Goal: Navigation & Orientation: Find specific page/section

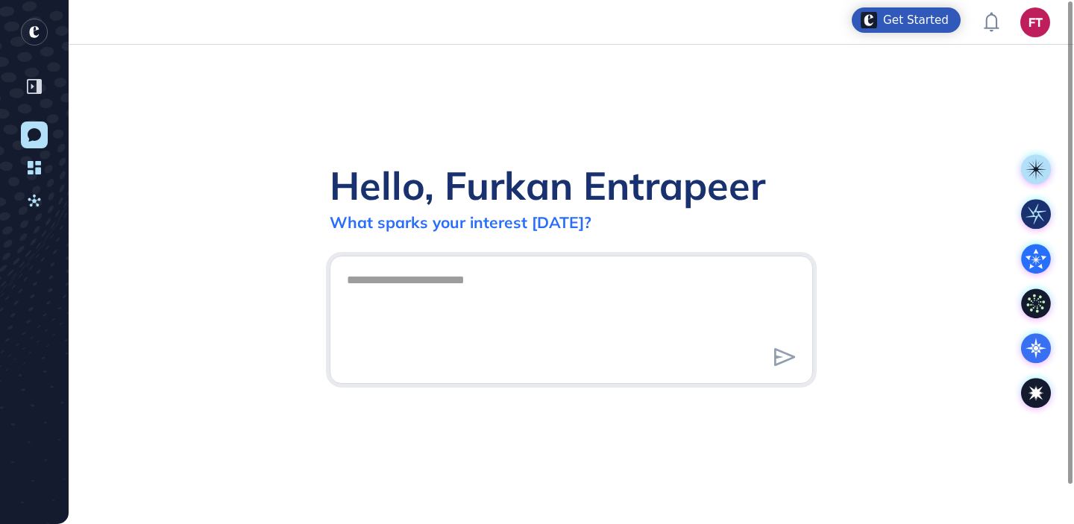
scroll to position [1, 1]
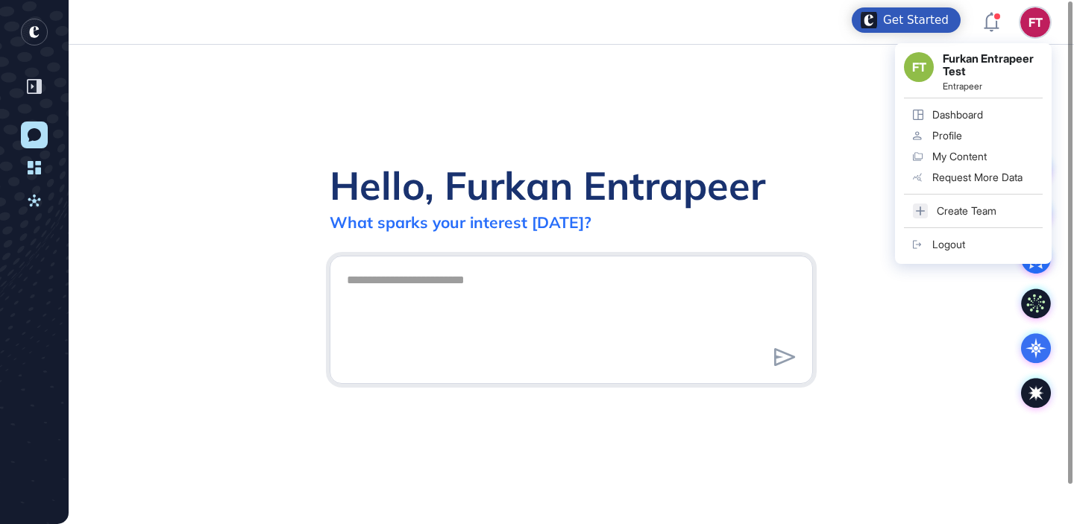
click at [963, 239] on div "Logout" at bounding box center [948, 245] width 33 height 12
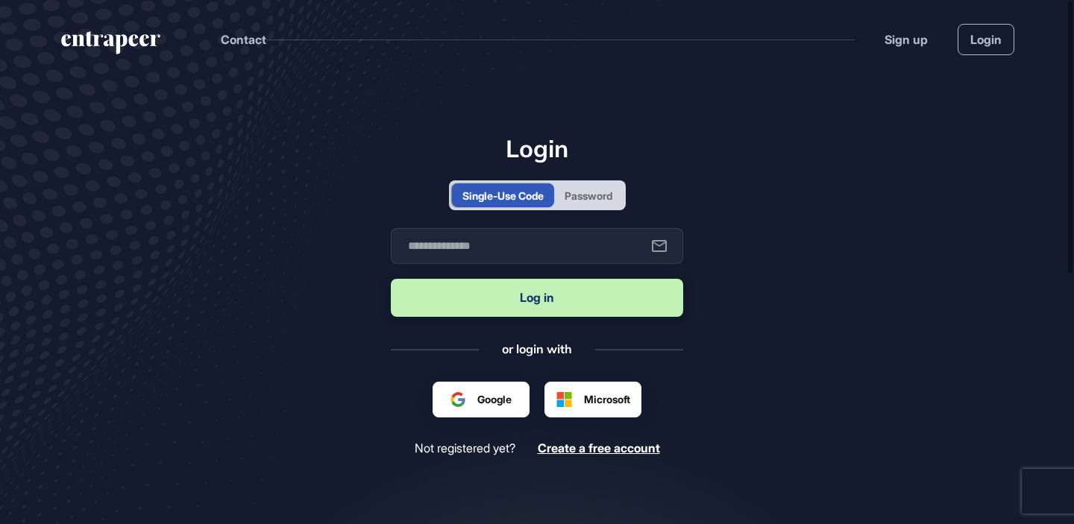
click at [505, 391] on div at bounding box center [480, 399] width 61 height 16
click at [485, 393] on div at bounding box center [480, 399] width 61 height 16
click at [489, 391] on div "Google" at bounding box center [481, 400] width 97 height 36
click at [793, 401] on main "Login Single-Use Code Password Business email Log in or login with Google Micro…" at bounding box center [537, 360] width 1074 height 564
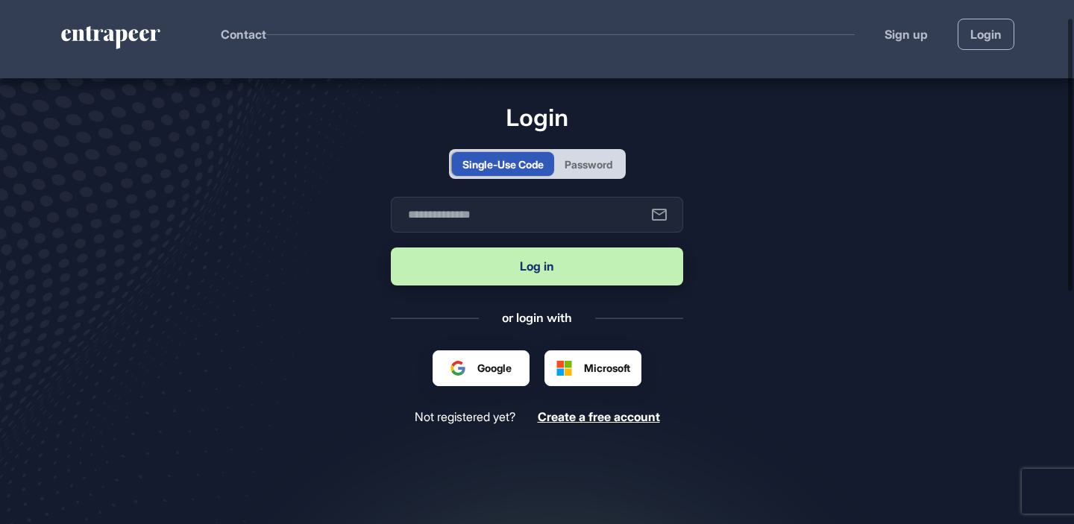
scroll to position [36, 0]
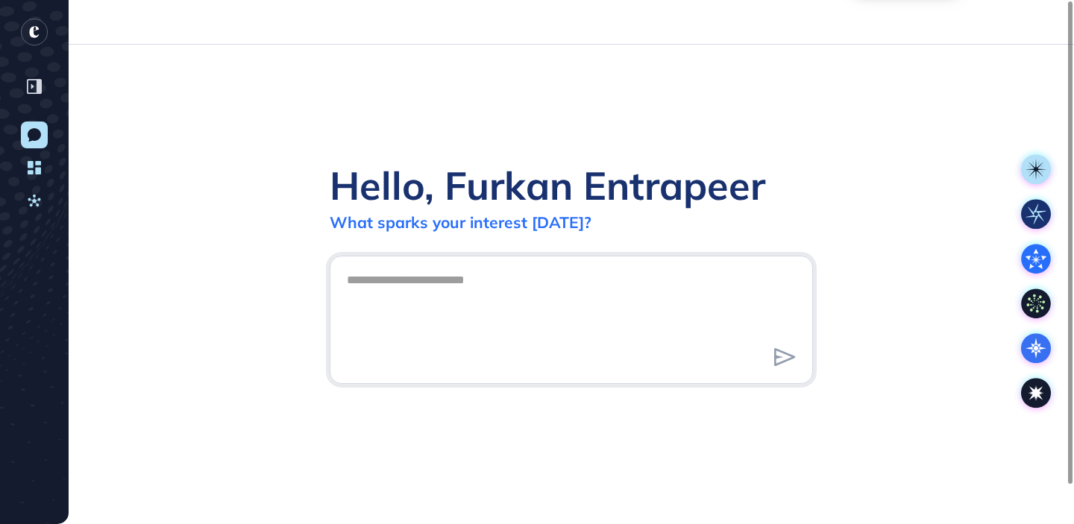
scroll to position [1, 1]
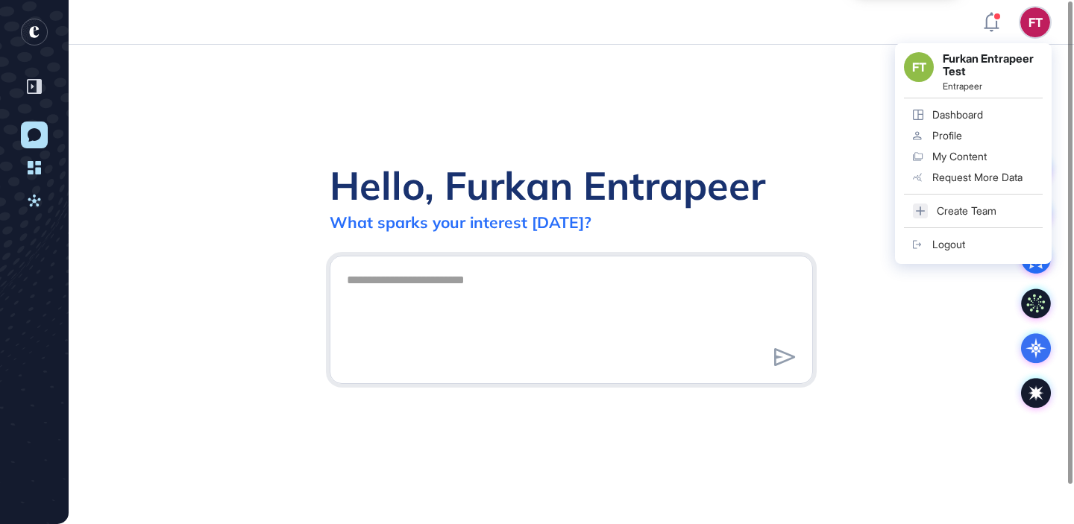
click at [953, 139] on div "Profile" at bounding box center [947, 136] width 30 height 12
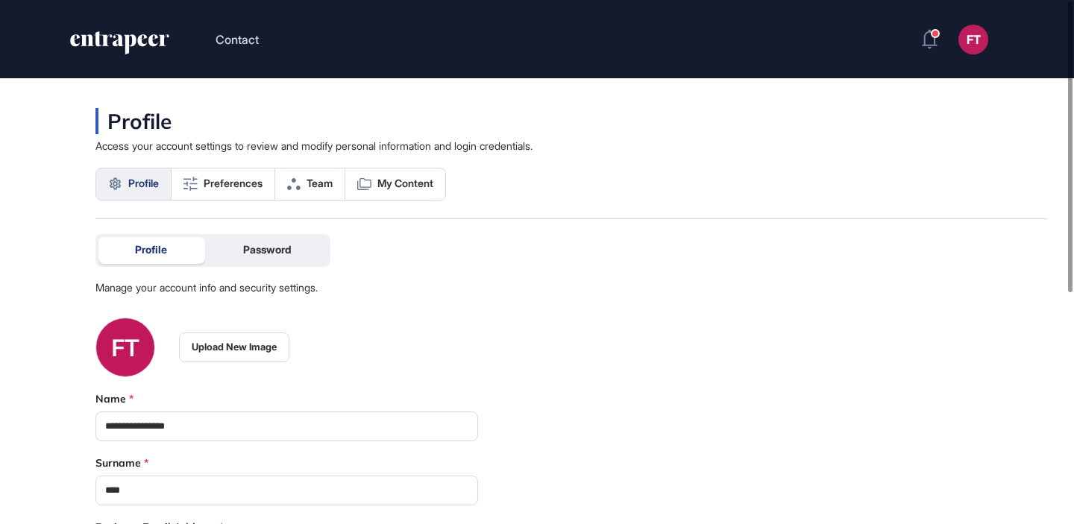
click at [90, 36] on icon "entrapeer-logo" at bounding box center [87, 39] width 13 height 11
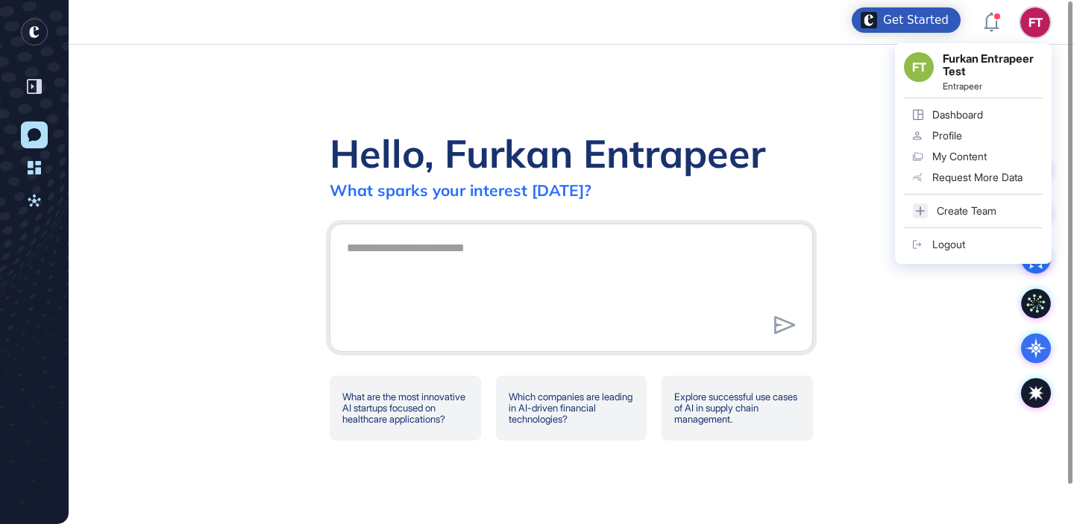
click at [952, 151] on div "My Content" at bounding box center [959, 157] width 54 height 12
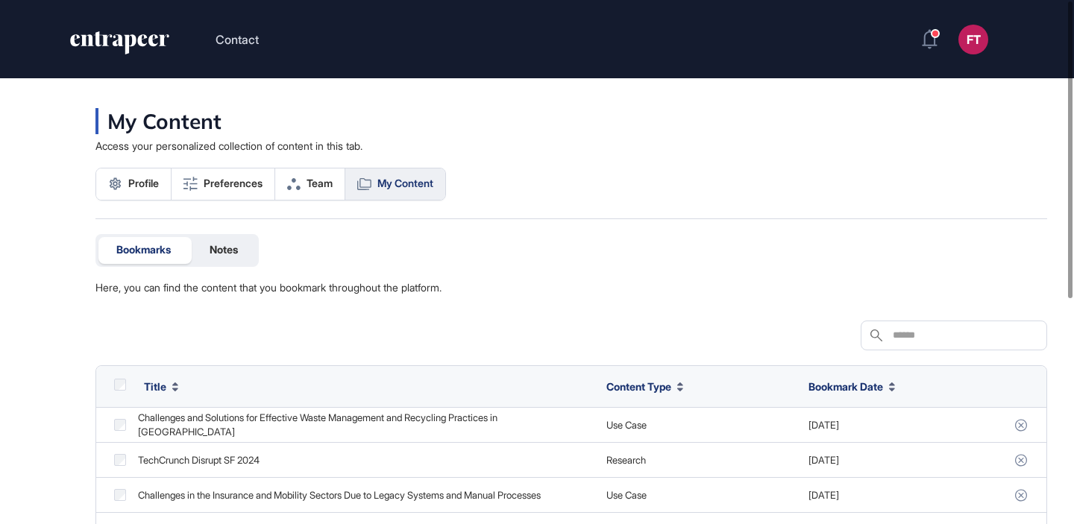
click at [130, 28] on header "Contact FT Dashboard Profile My Content Request More Data" at bounding box center [537, 39] width 1074 height 78
click at [131, 35] on icon "entrapeer-logo" at bounding box center [130, 44] width 12 height 20
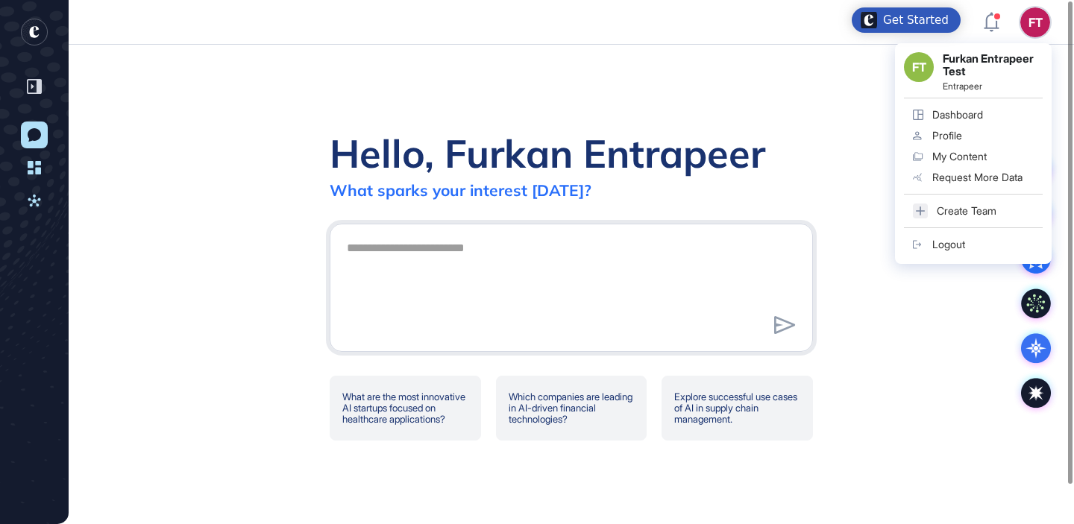
click at [981, 131] on link "Profile" at bounding box center [973, 135] width 139 height 21
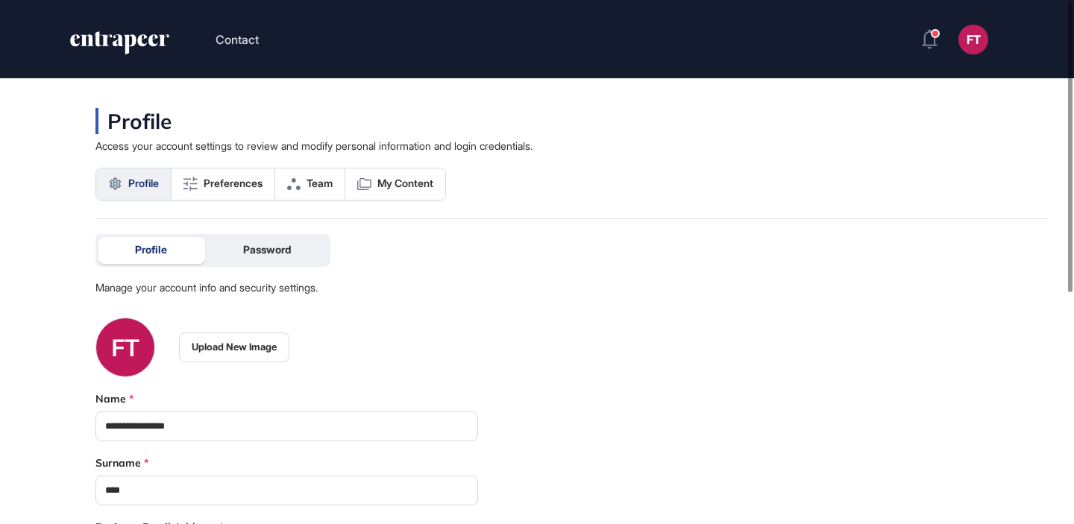
click at [145, 43] on icon "entrapeer-logo" at bounding box center [114, 40] width 88 height 12
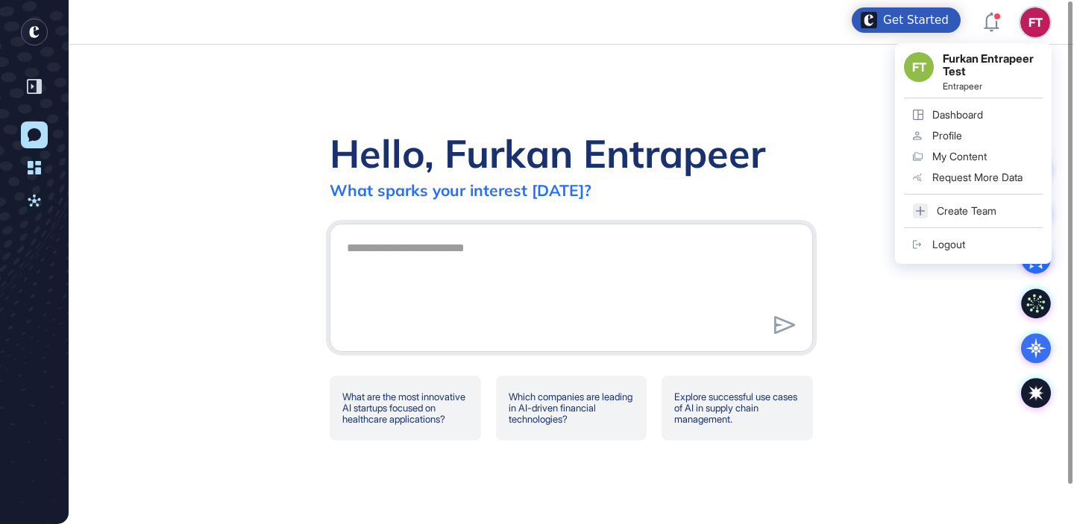
click at [952, 139] on div "Profile" at bounding box center [947, 136] width 30 height 12
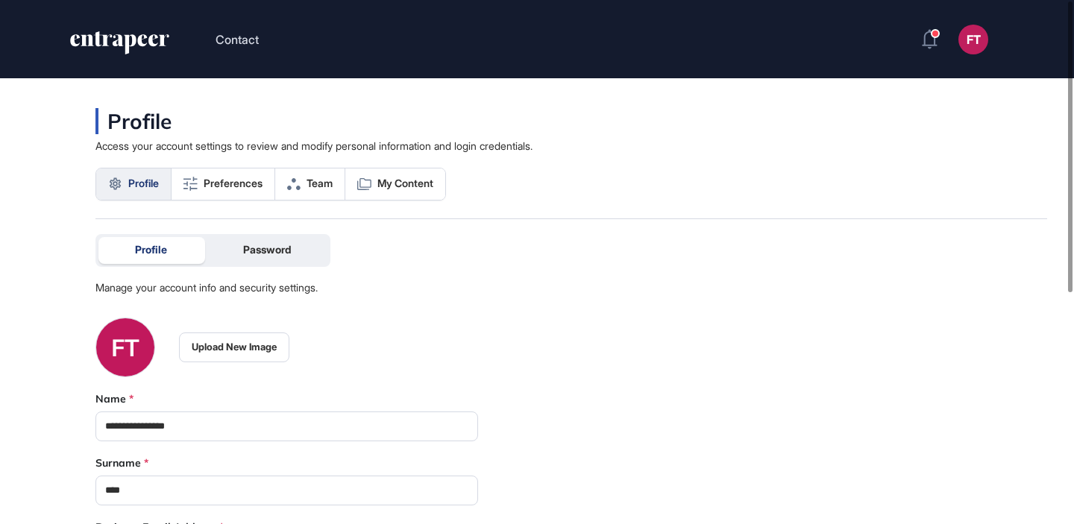
click at [118, 31] on icon "entrapeer-logo" at bounding box center [120, 43] width 102 height 24
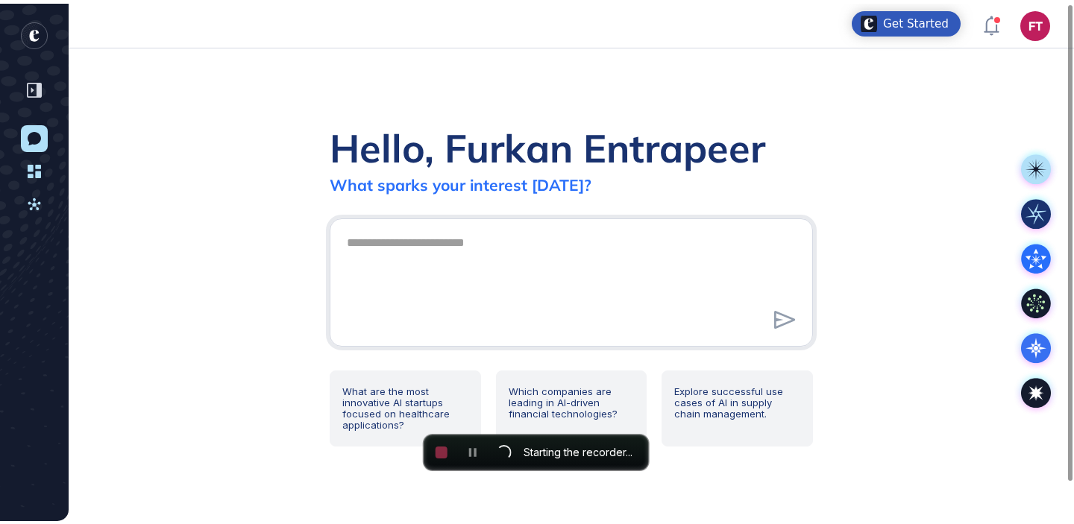
scroll to position [485, 1074]
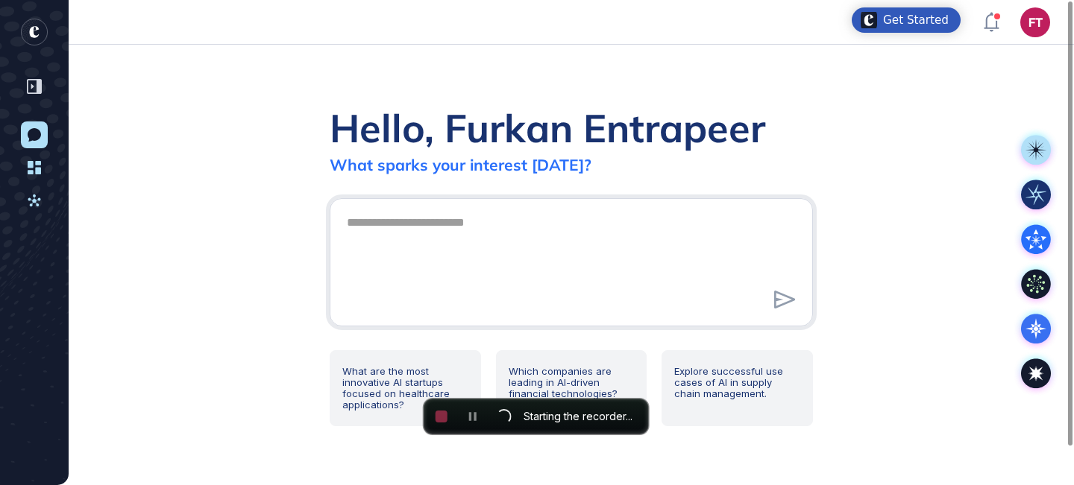
click at [872, 130] on div "Hello, Furkan Entrapeer What sparks your interest today? What are the most inno…" at bounding box center [571, 265] width 1005 height 441
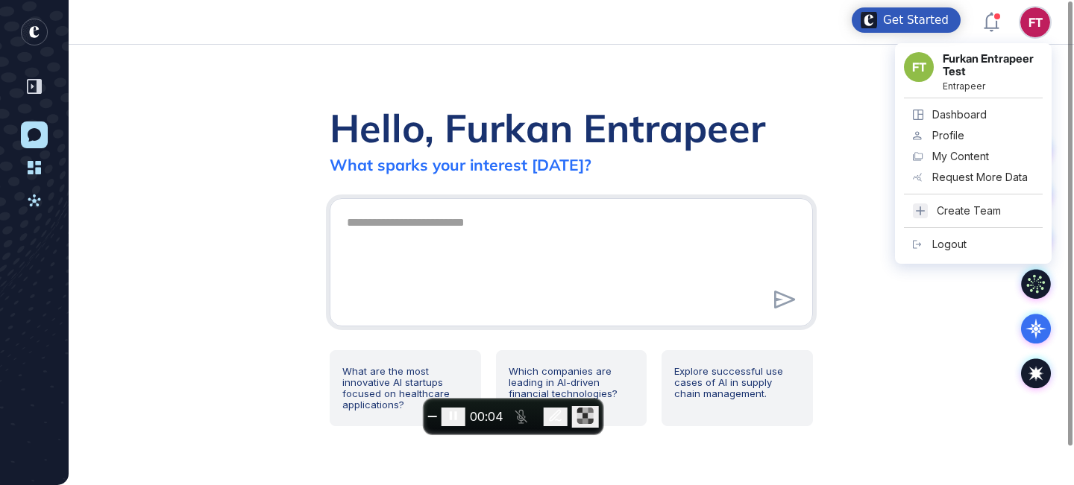
click at [975, 138] on link "Profile" at bounding box center [973, 135] width 139 height 21
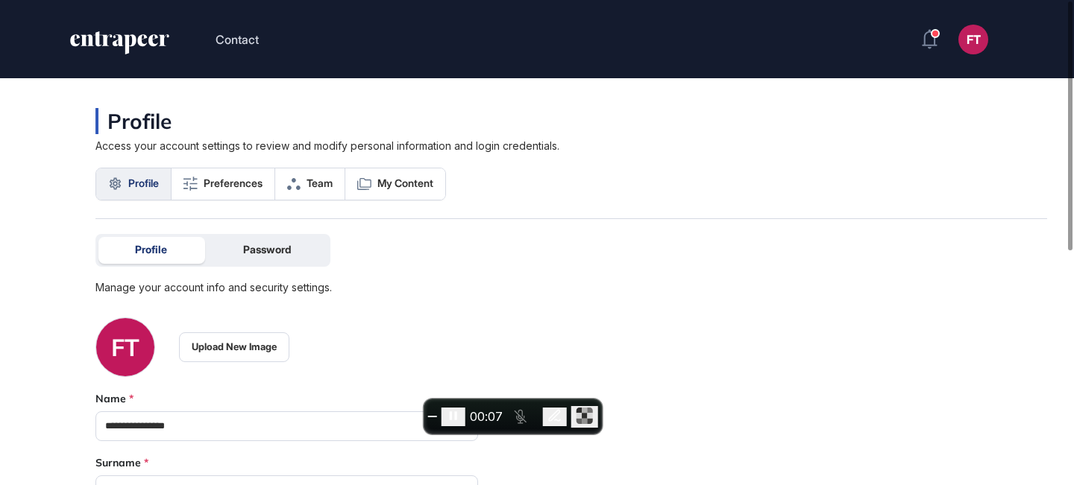
click at [433, 416] on button "End recording" at bounding box center [432, 416] width 9 height 1
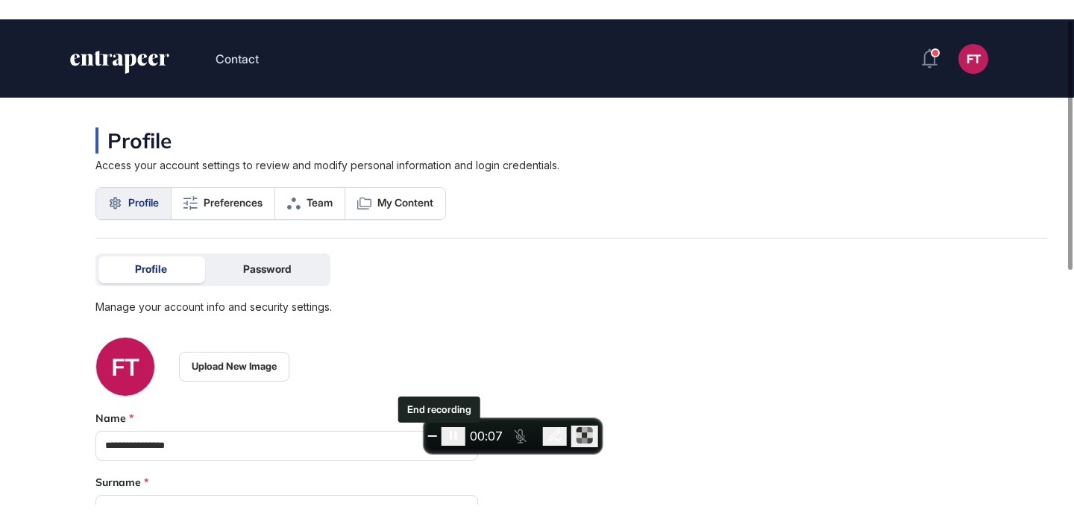
scroll to position [524, 1074]
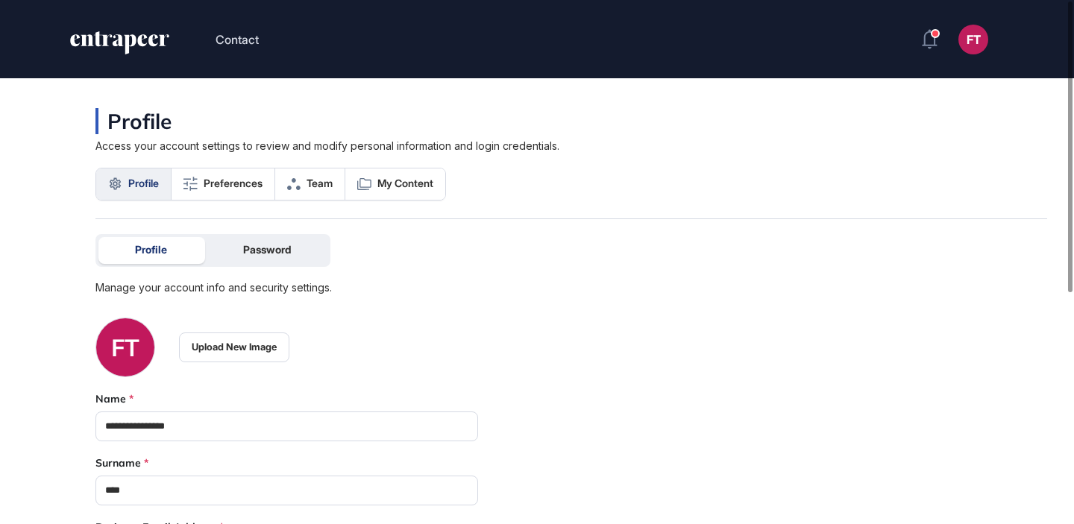
click at [118, 40] on icon "entrapeer-logo" at bounding box center [114, 40] width 88 height 12
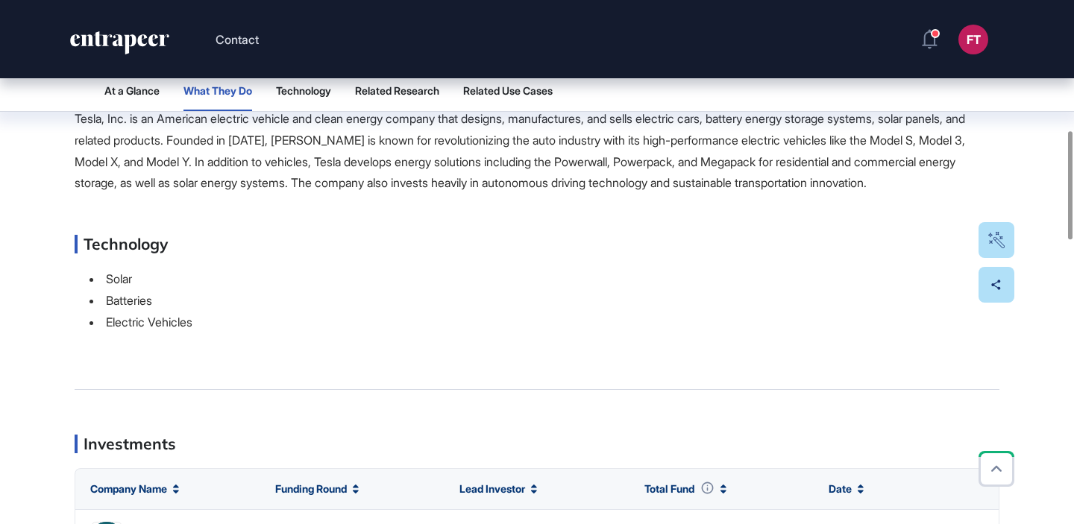
scroll to position [735, 0]
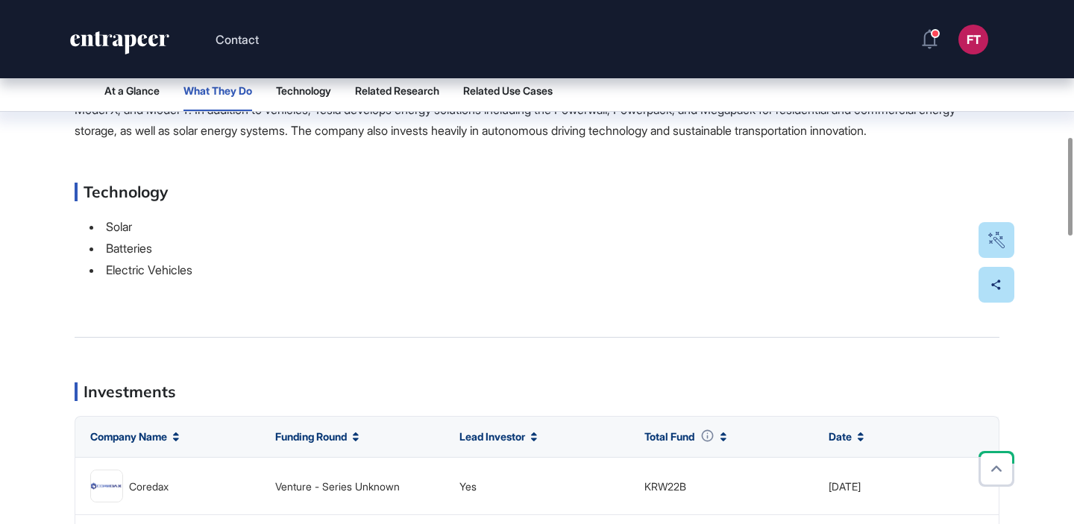
click at [115, 36] on icon "entrapeer-logo" at bounding box center [114, 40] width 88 height 12
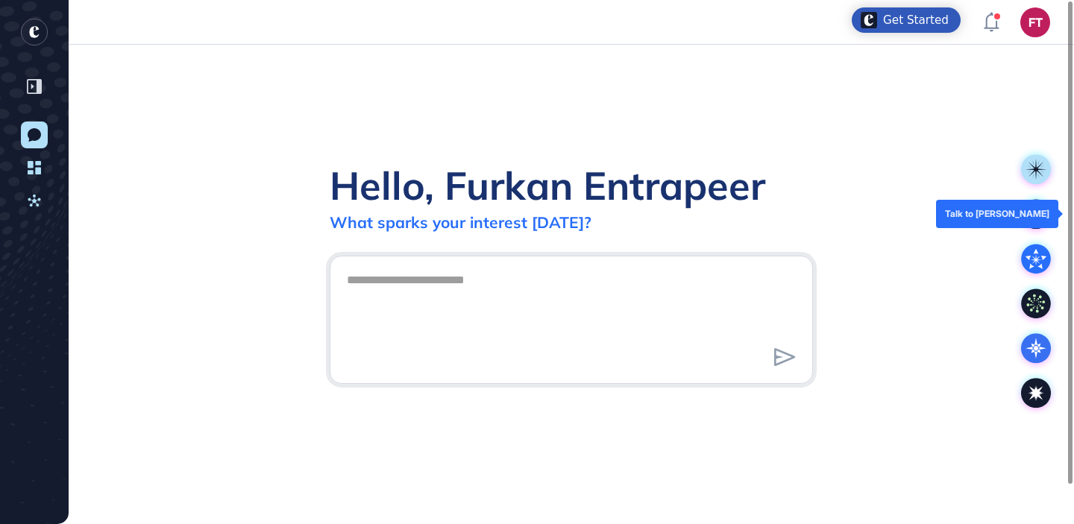
click at [1031, 212] on icon at bounding box center [1035, 214] width 20 height 20
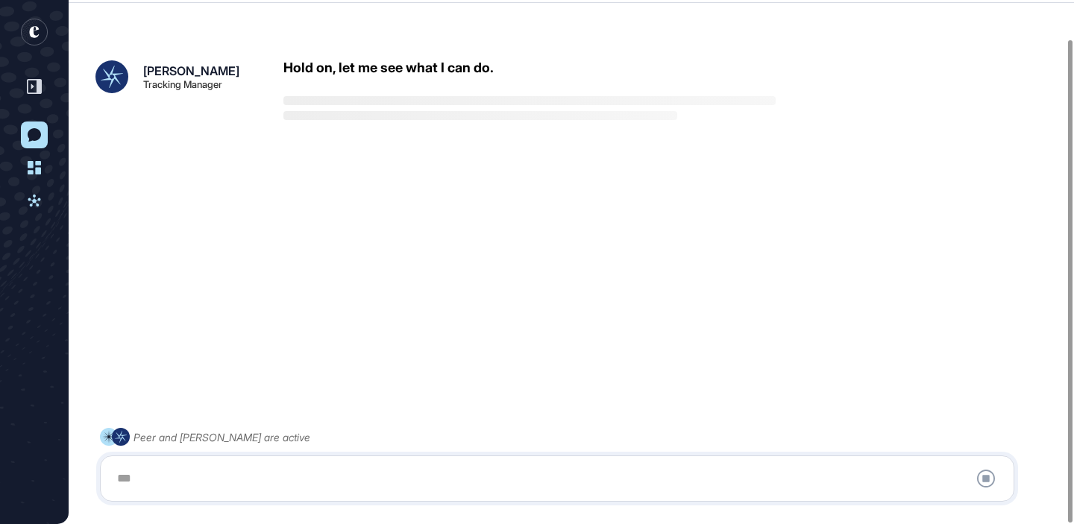
scroll to position [42, 0]
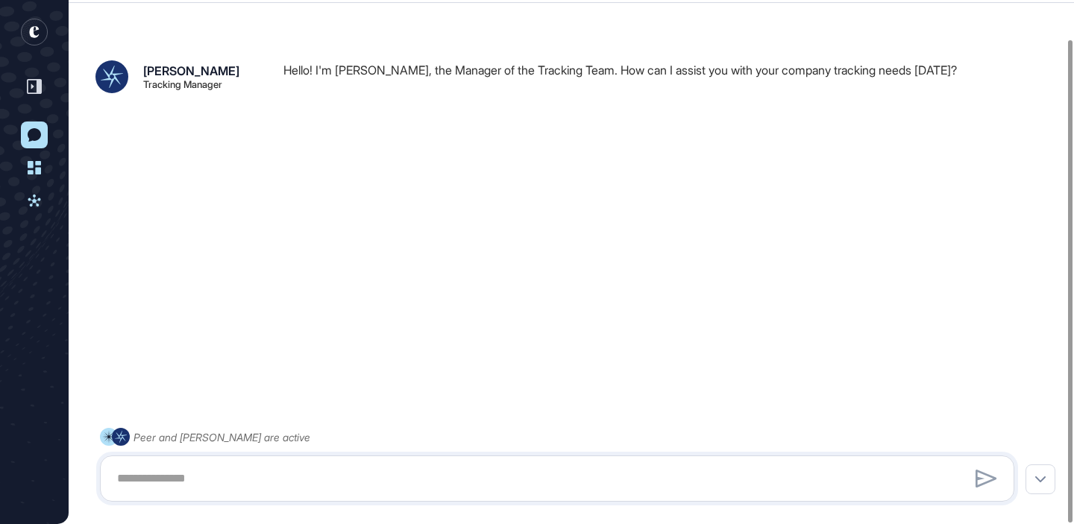
click at [38, 25] on rect "entrapeer-logo" at bounding box center [34, 32] width 27 height 27
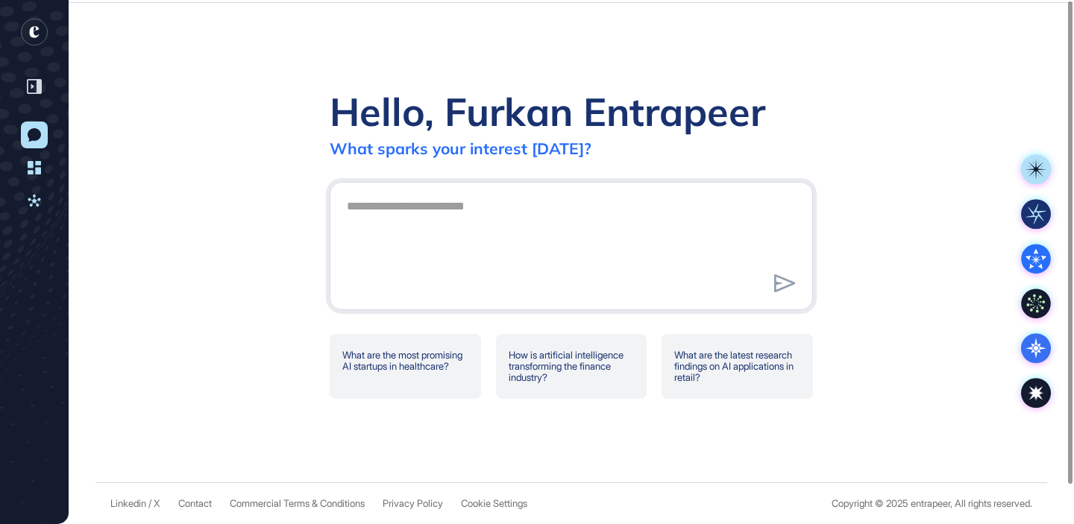
scroll to position [0, 0]
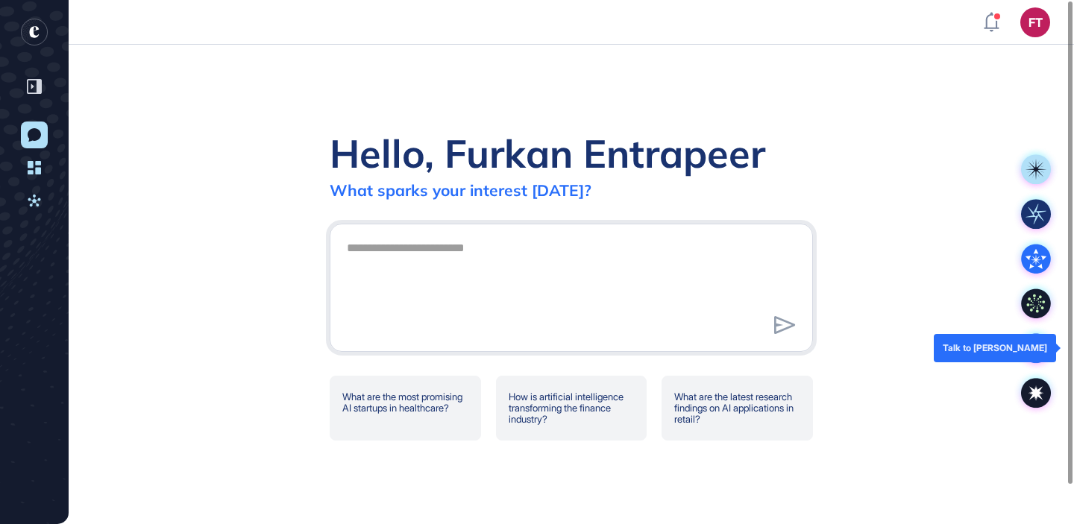
click at [1040, 350] on icon at bounding box center [1036, 348] width 30 height 30
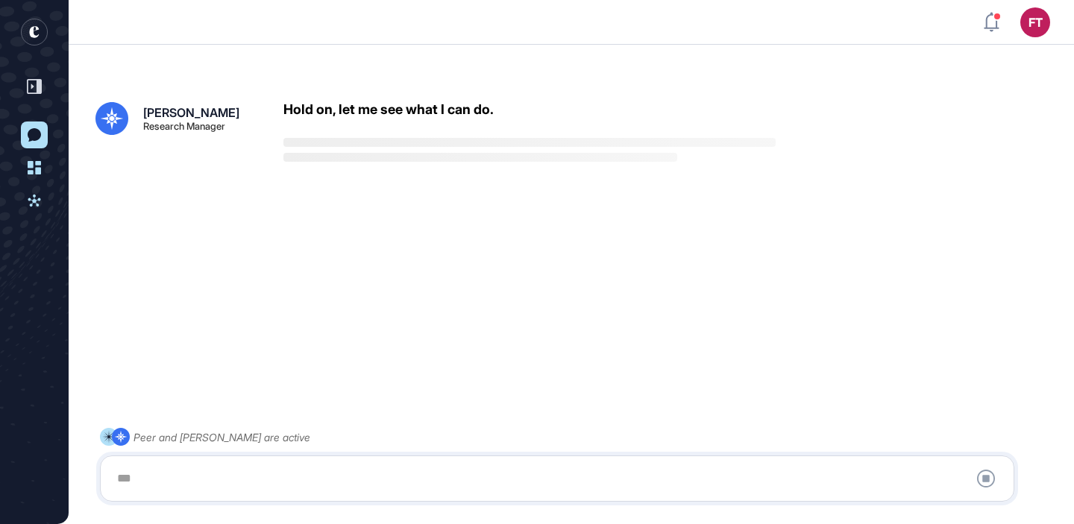
scroll to position [42, 0]
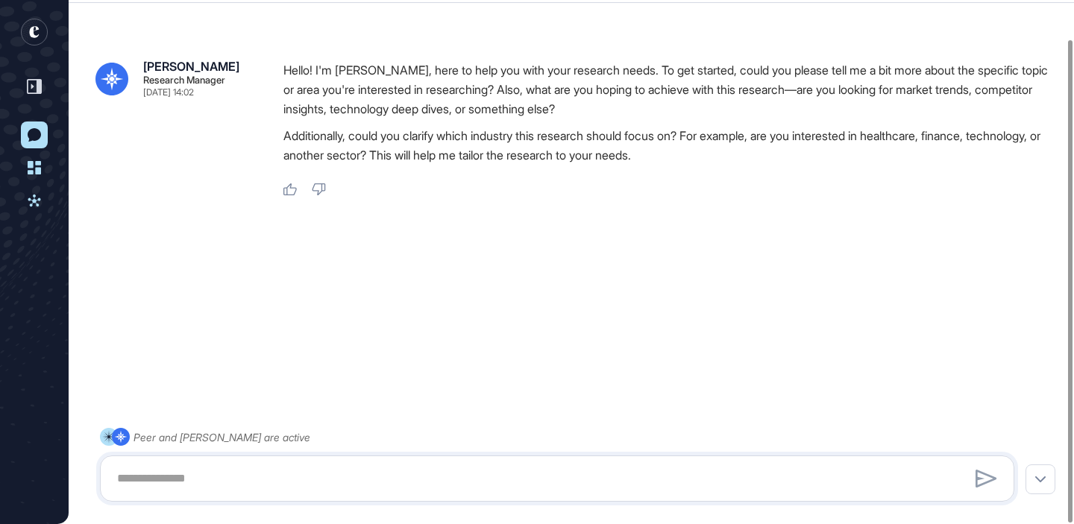
click at [36, 32] on rect "entrapeer-logo" at bounding box center [34, 32] width 27 height 27
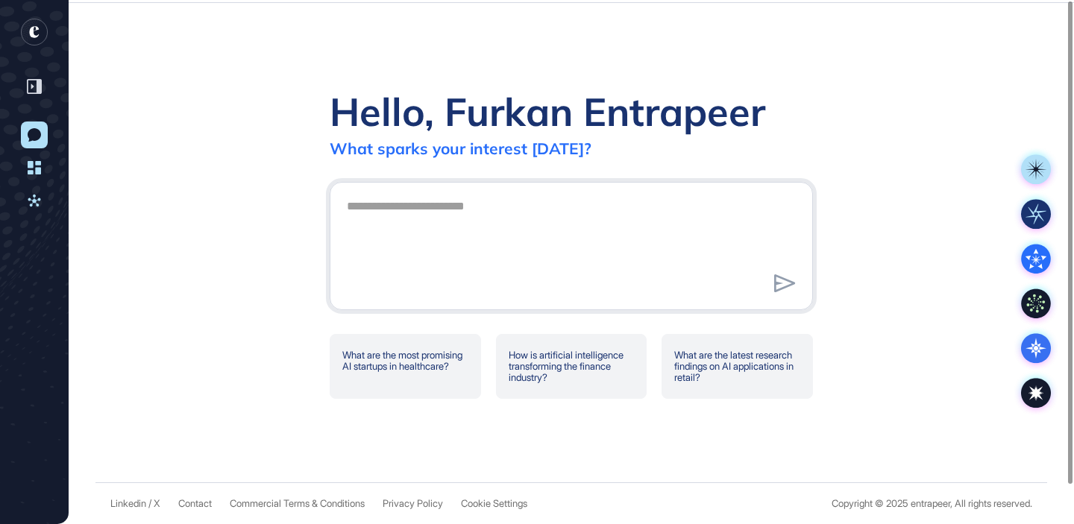
scroll to position [0, 0]
